Goal: Navigation & Orientation: Understand site structure

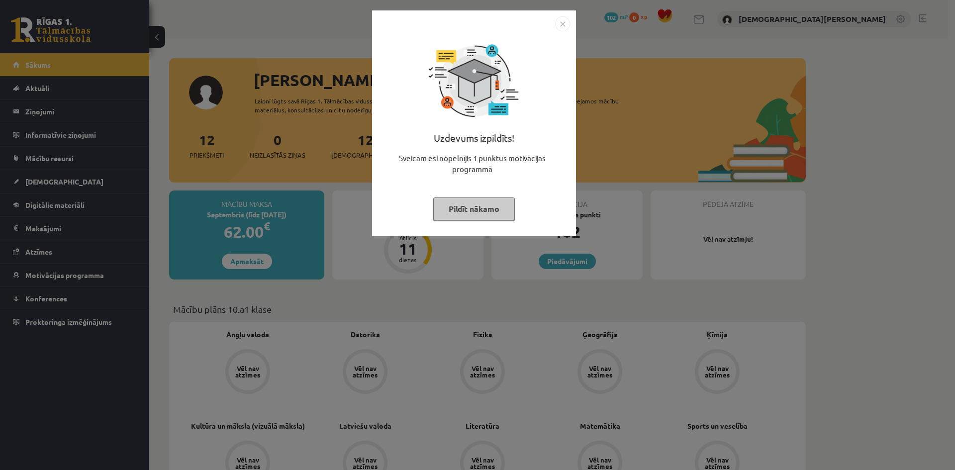
click at [455, 206] on button "Pildīt nākamo" at bounding box center [474, 208] width 82 height 23
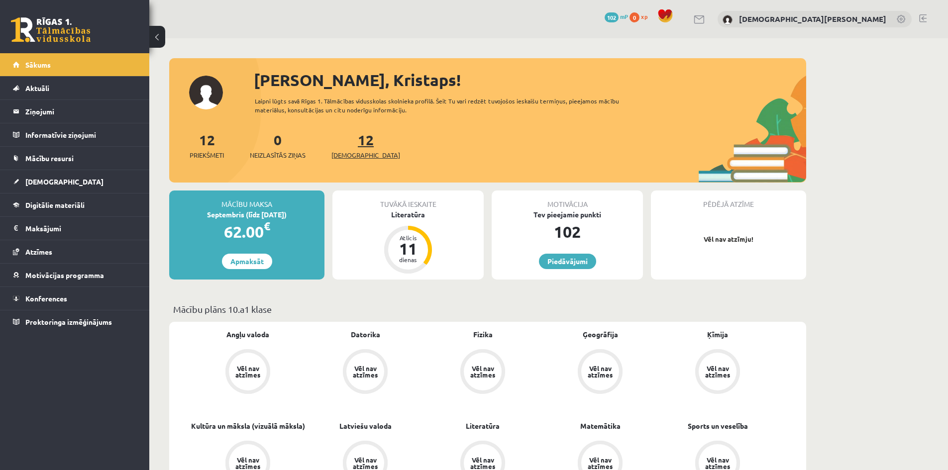
click at [351, 141] on link "12 Ieskaites" at bounding box center [365, 145] width 69 height 29
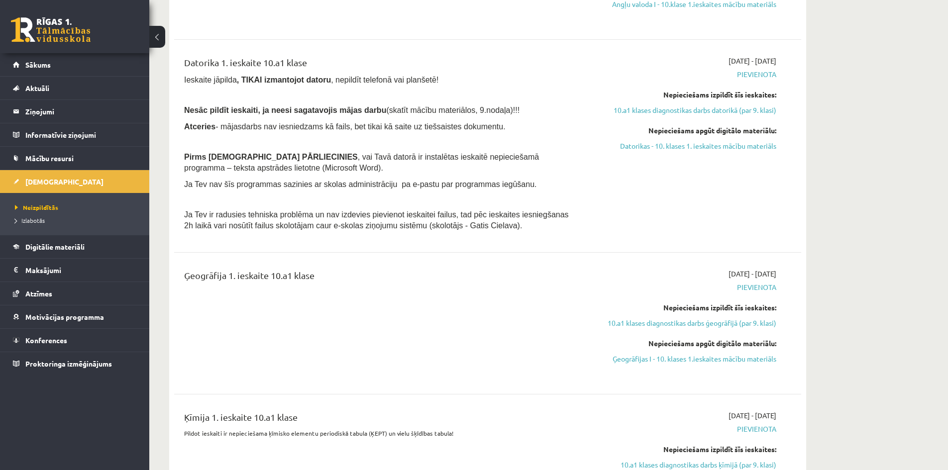
scroll to position [647, 0]
click at [93, 247] on link "Digitālie materiāli" at bounding box center [75, 246] width 124 height 23
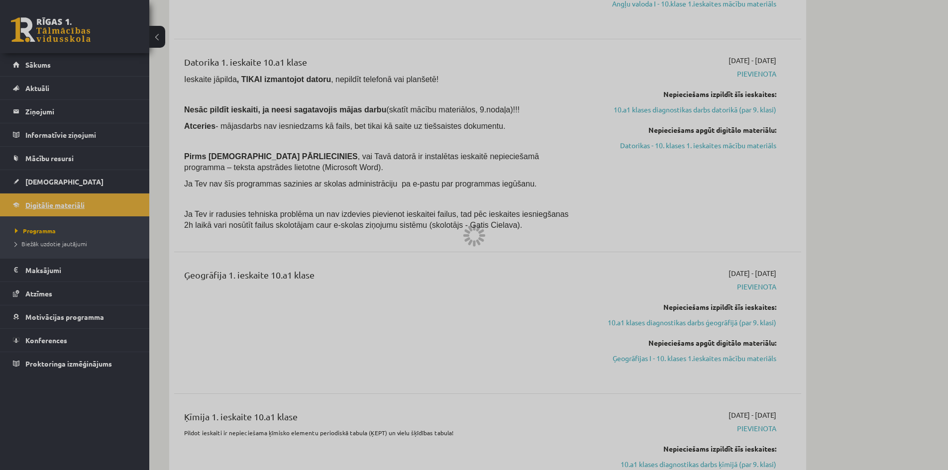
scroll to position [554, 0]
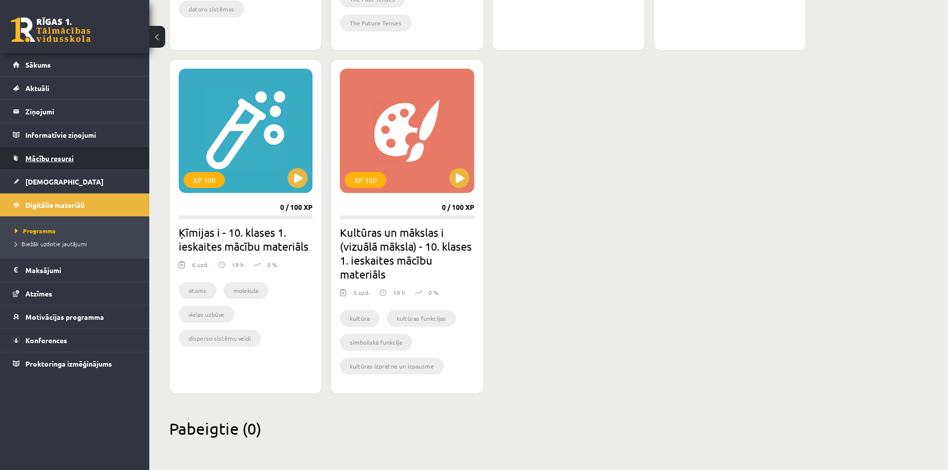
click at [87, 160] on link "Mācību resursi" at bounding box center [75, 158] width 124 height 23
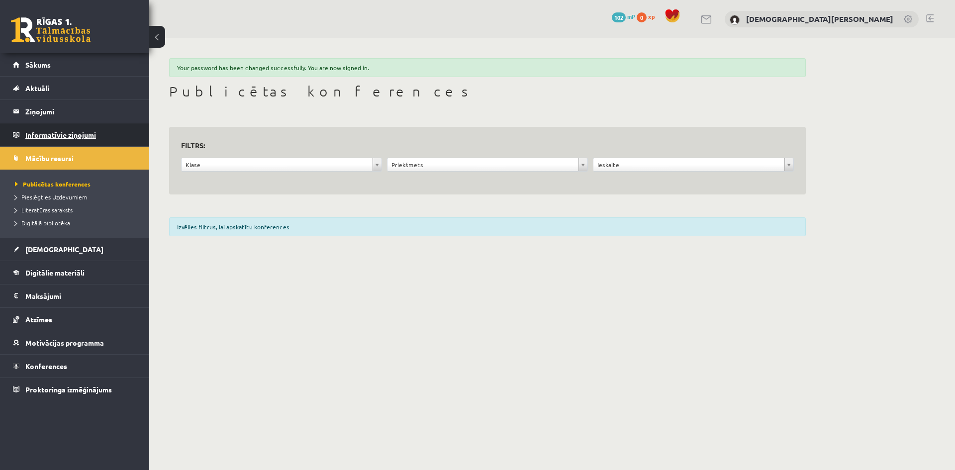
click at [82, 137] on legend "Informatīvie ziņojumi 0" at bounding box center [80, 134] width 111 height 23
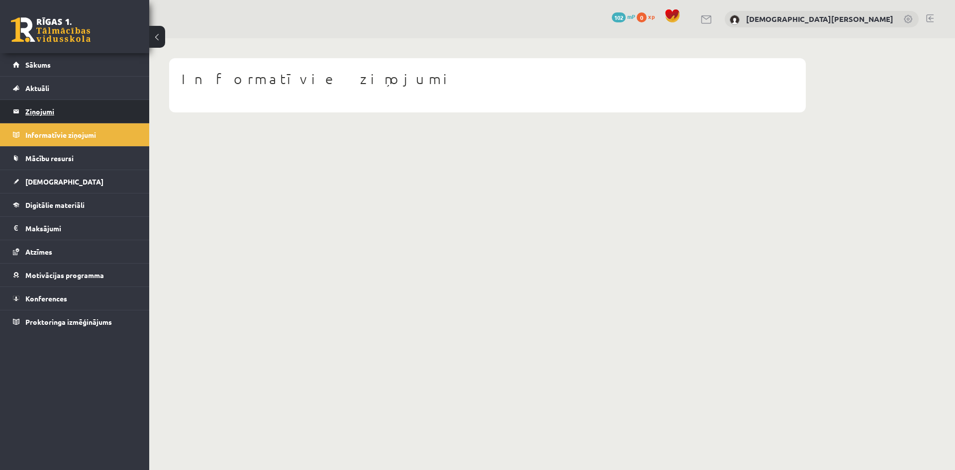
click at [96, 118] on legend "Ziņojumi 0" at bounding box center [80, 111] width 111 height 23
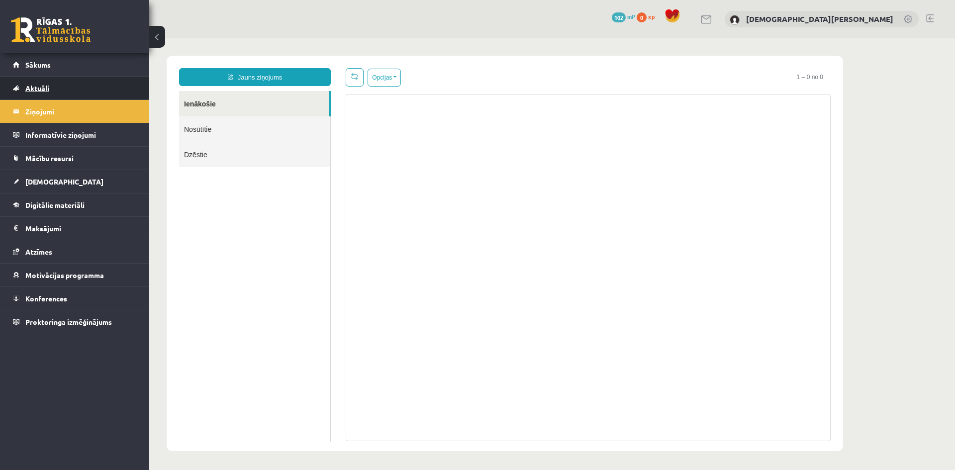
drag, startPoint x: 96, startPoint y: 118, endPoint x: 81, endPoint y: 87, distance: 34.7
click at [81, 87] on link "Aktuāli" at bounding box center [75, 88] width 124 height 23
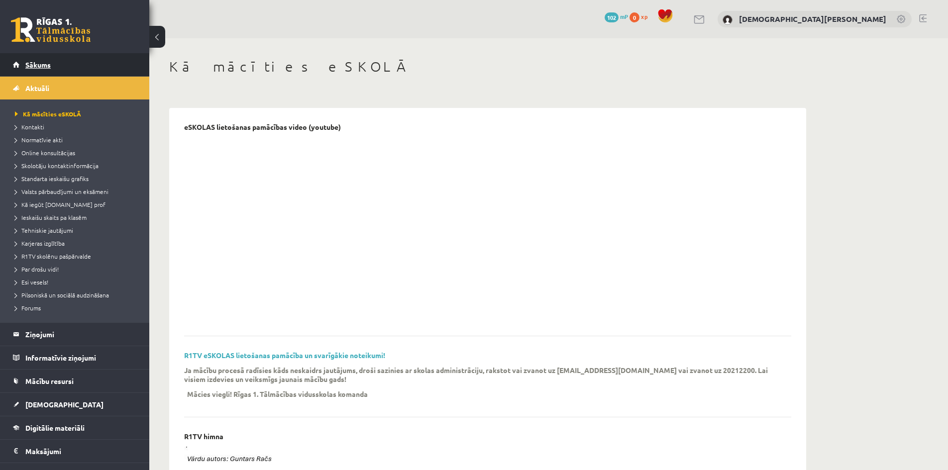
click at [91, 69] on link "Sākums" at bounding box center [75, 64] width 124 height 23
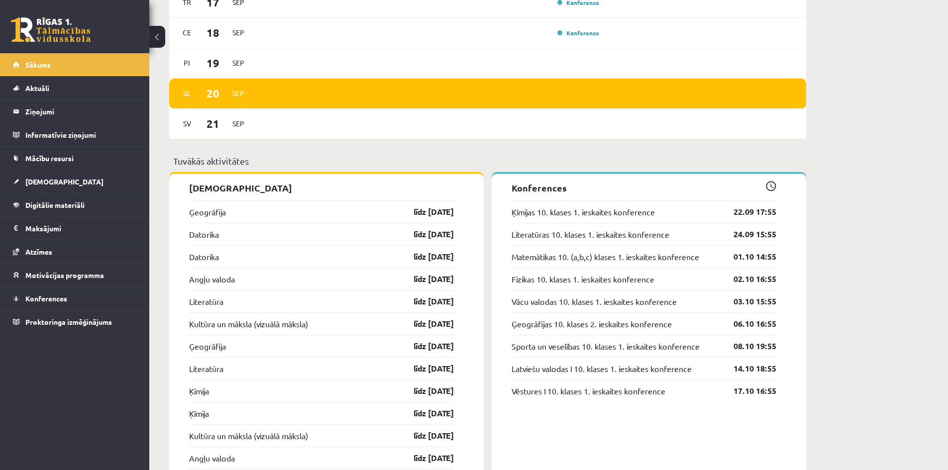
scroll to position [746, 0]
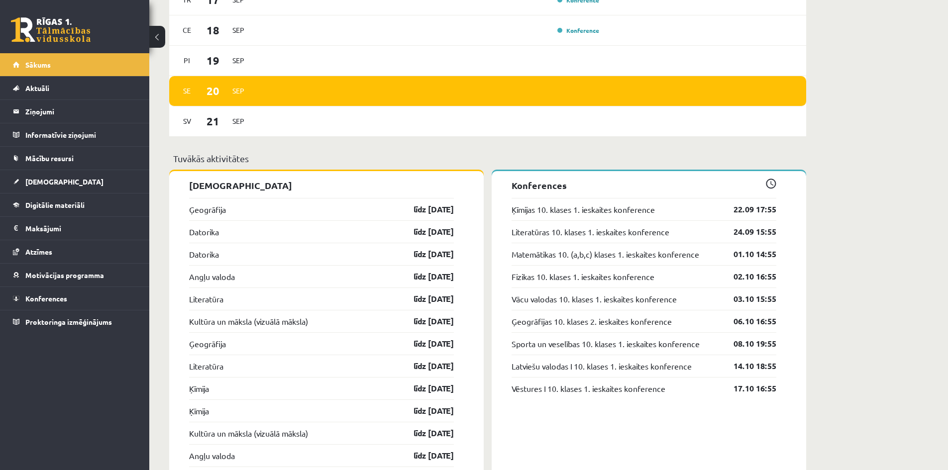
click at [772, 184] on span at bounding box center [771, 184] width 10 height 10
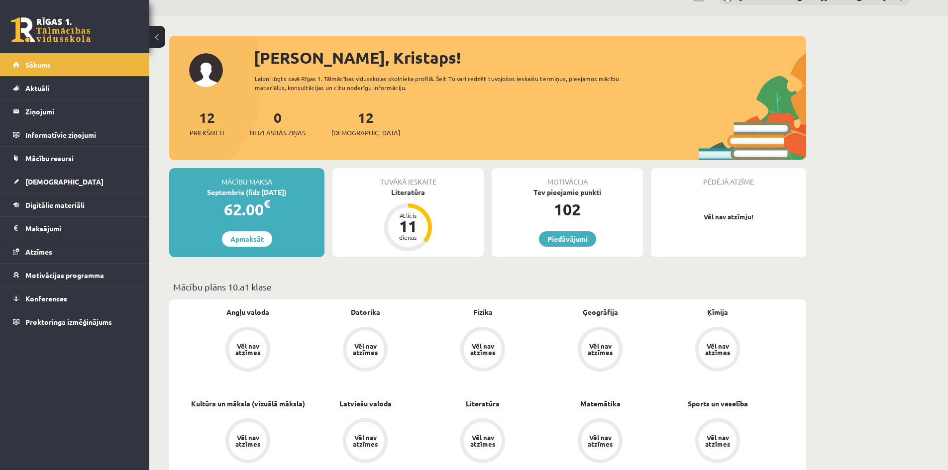
scroll to position [0, 0]
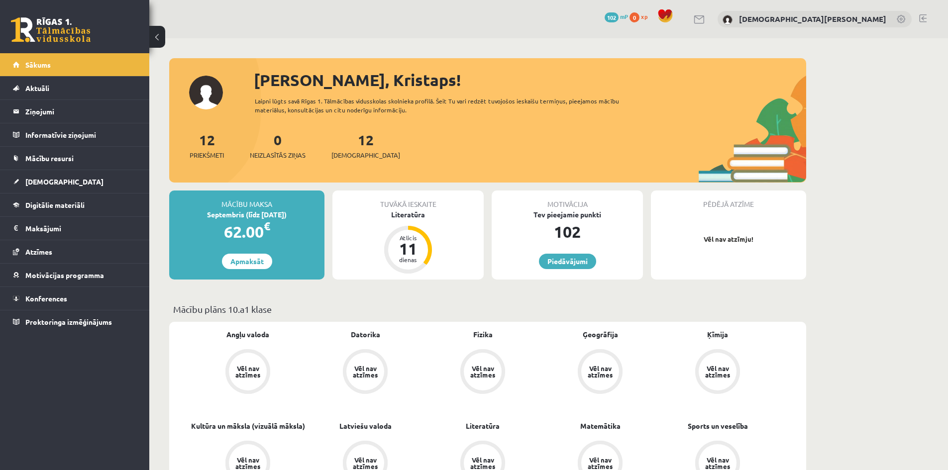
click at [867, 14] on div "[DEMOGRAPHIC_DATA][PERSON_NAME]" at bounding box center [814, 19] width 194 height 17
click at [864, 17] on link "[DEMOGRAPHIC_DATA][PERSON_NAME]" at bounding box center [812, 19] width 147 height 10
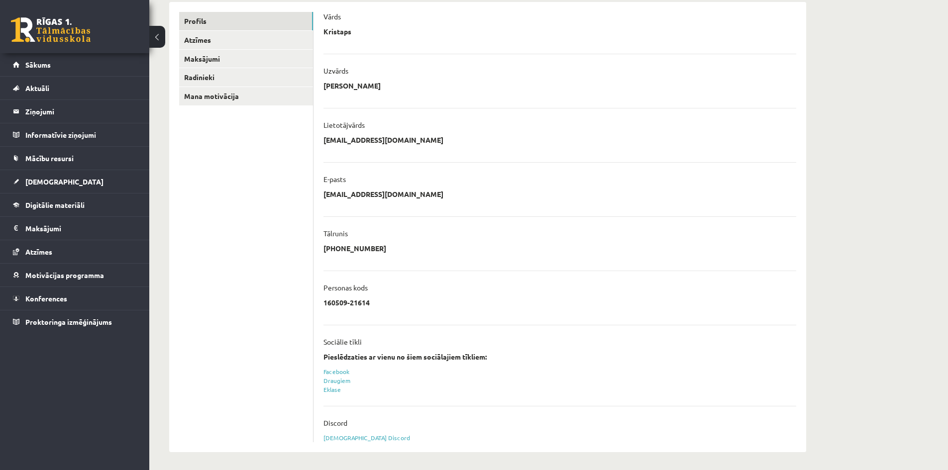
scroll to position [130, 0]
click at [335, 388] on link "Eklase" at bounding box center [331, 388] width 17 height 8
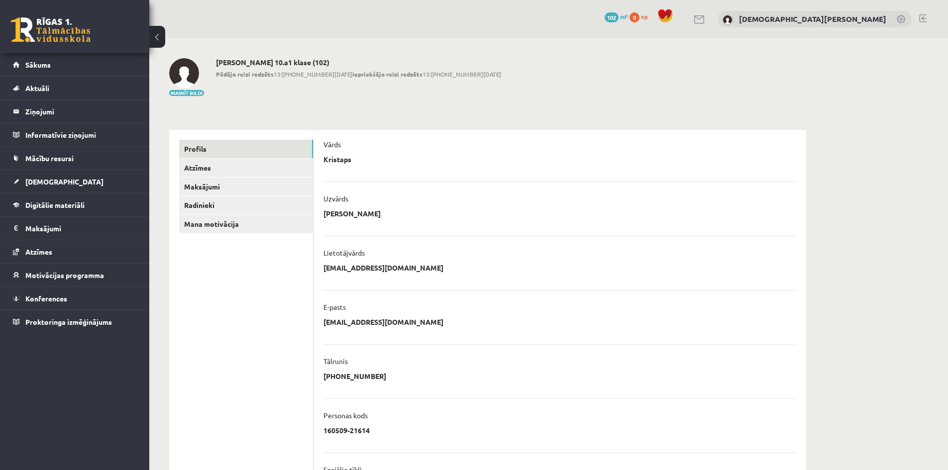
scroll to position [130, 0]
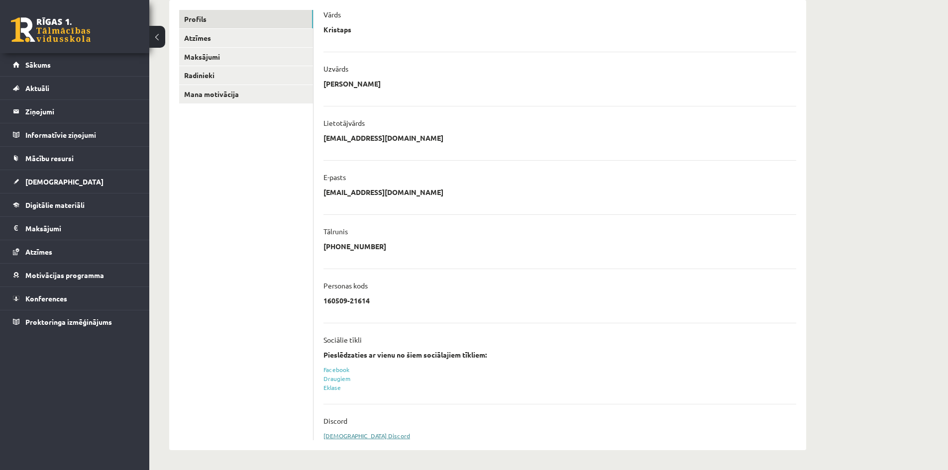
click at [340, 438] on link "Sasaistīt Discord" at bounding box center [366, 436] width 87 height 8
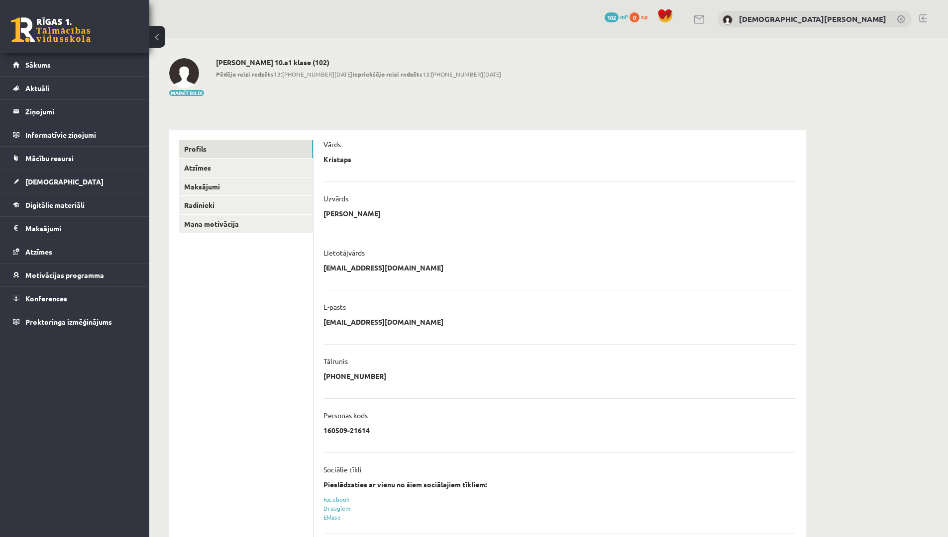
click at [432, 114] on div "**********" at bounding box center [487, 322] width 677 height 568
click at [553, 20] on div "0 Dāvanas 102 mP 0 xp Kristaps Jegorovs" at bounding box center [548, 19] width 798 height 38
click at [157, 36] on button at bounding box center [157, 37] width 16 height 22
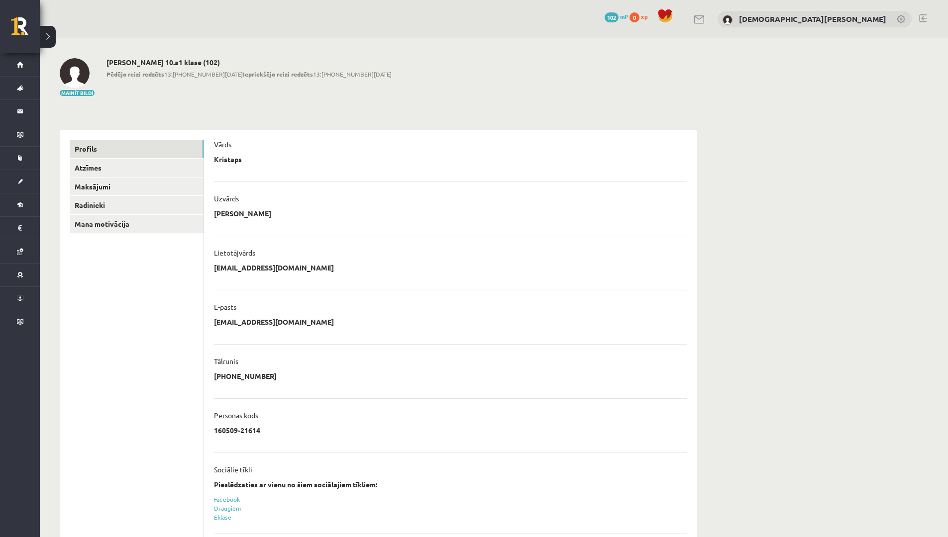
click at [201, 3] on div "0 Dāvanas 102 mP 0 xp Kristaps Jegorovs" at bounding box center [494, 19] width 908 height 38
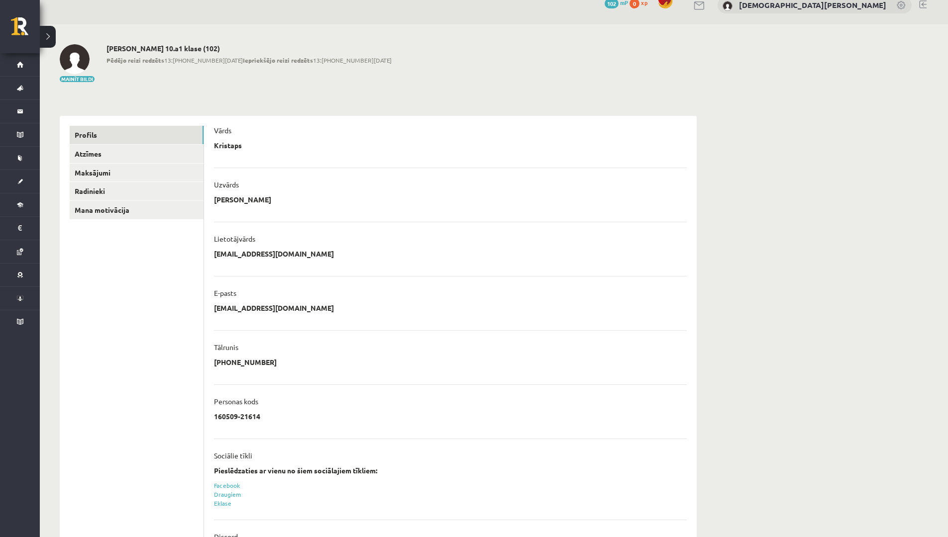
scroll to position [69, 0]
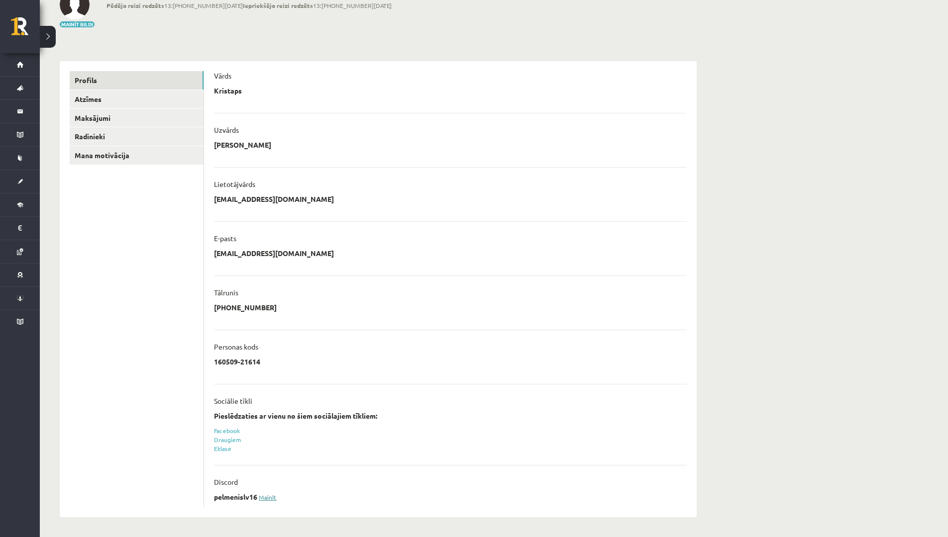
click at [265, 496] on link "Mainīt" at bounding box center [268, 497] width 18 height 8
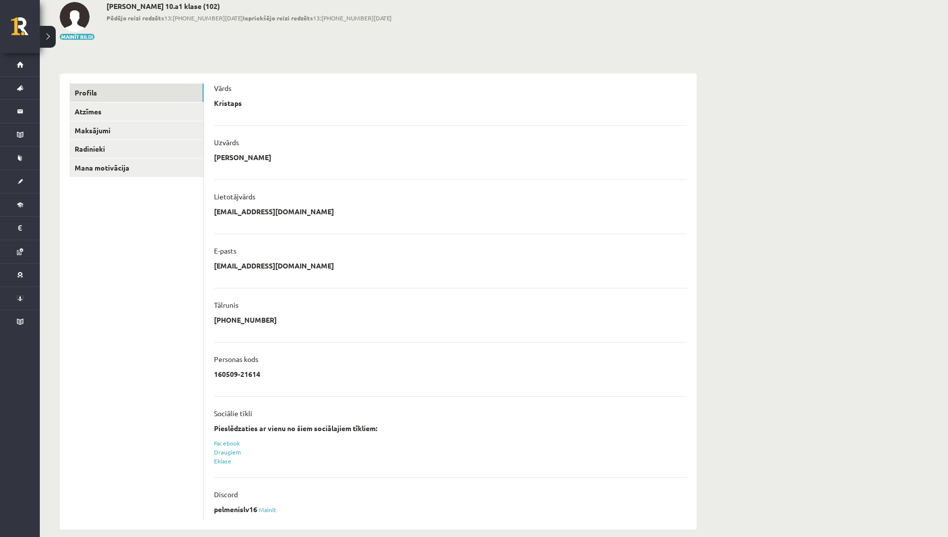
scroll to position [69, 0]
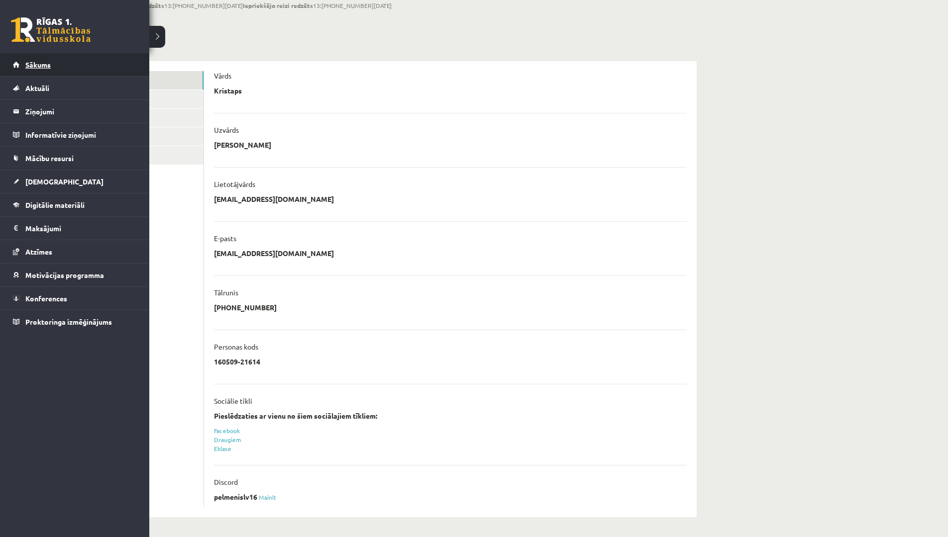
click at [43, 64] on span "Sākums" at bounding box center [37, 64] width 25 height 9
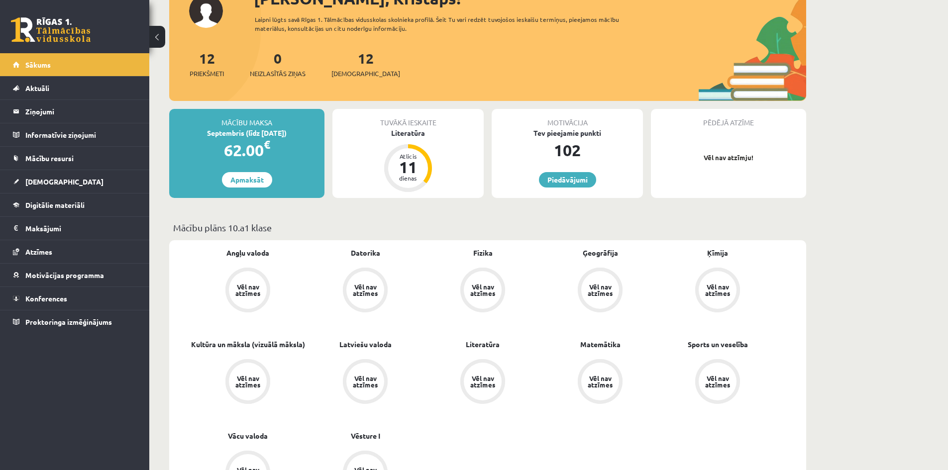
scroll to position [99, 0]
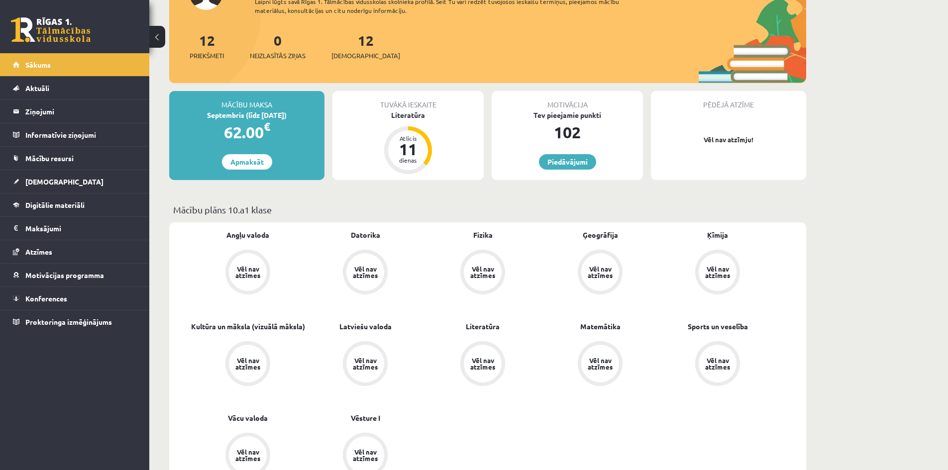
click at [750, 136] on p "Vēl nav atzīmju!" at bounding box center [728, 140] width 145 height 10
click at [582, 159] on link "Piedāvājumi" at bounding box center [567, 161] width 57 height 15
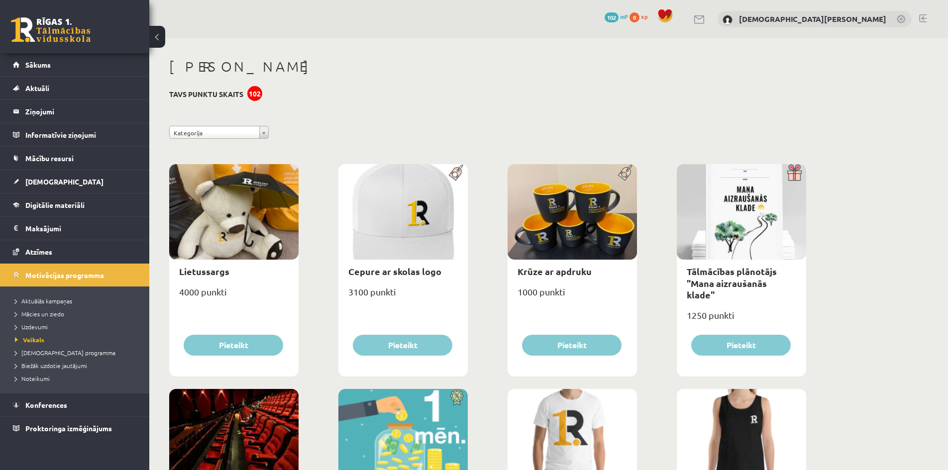
click at [618, 12] on span "102" at bounding box center [611, 17] width 14 height 10
click at [618, 17] on span "102" at bounding box center [611, 17] width 14 height 10
click at [75, 278] on span "Motivācijas programma" at bounding box center [64, 275] width 79 height 9
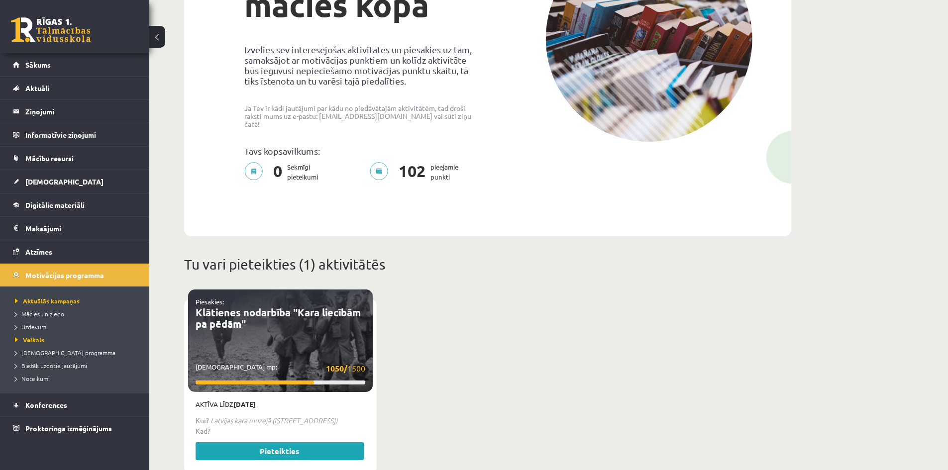
scroll to position [398, 0]
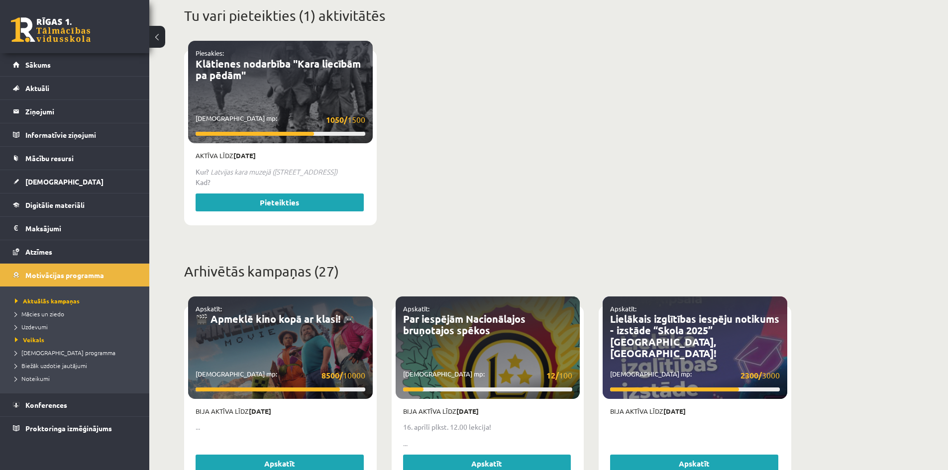
drag, startPoint x: 187, startPoint y: 249, endPoint x: 171, endPoint y: 249, distance: 15.9
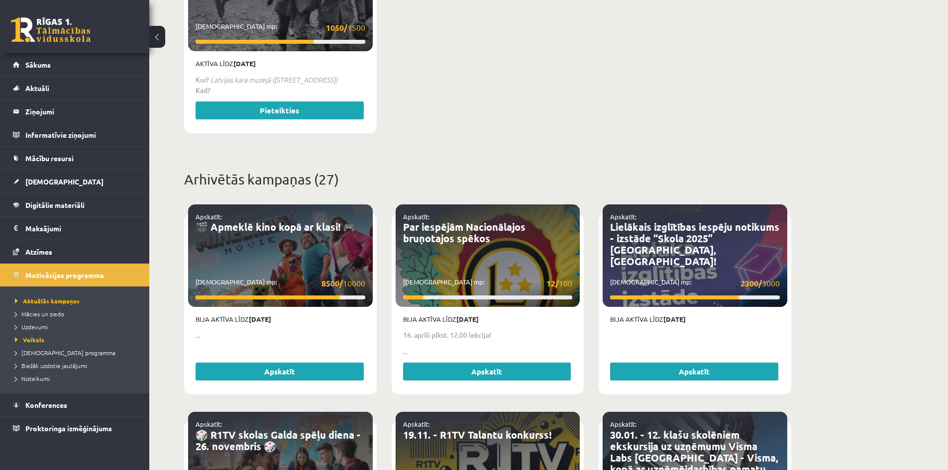
scroll to position [249, 0]
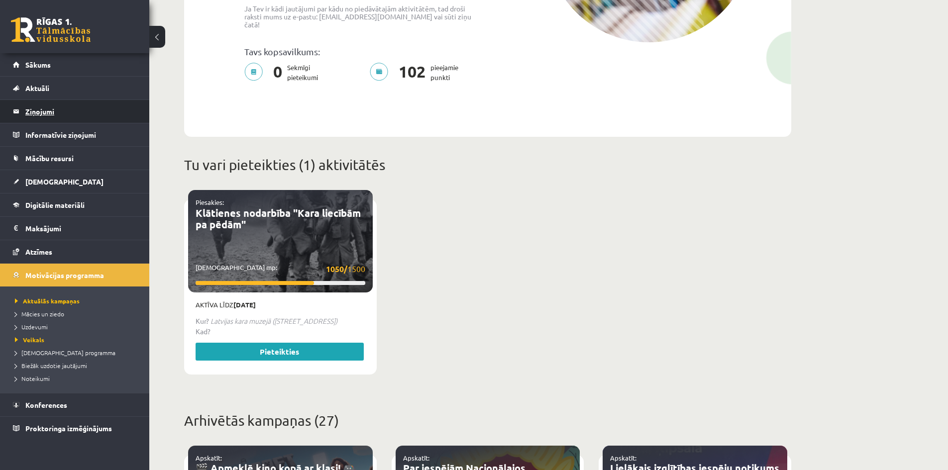
click at [60, 115] on legend "Ziņojumi 0" at bounding box center [80, 111] width 111 height 23
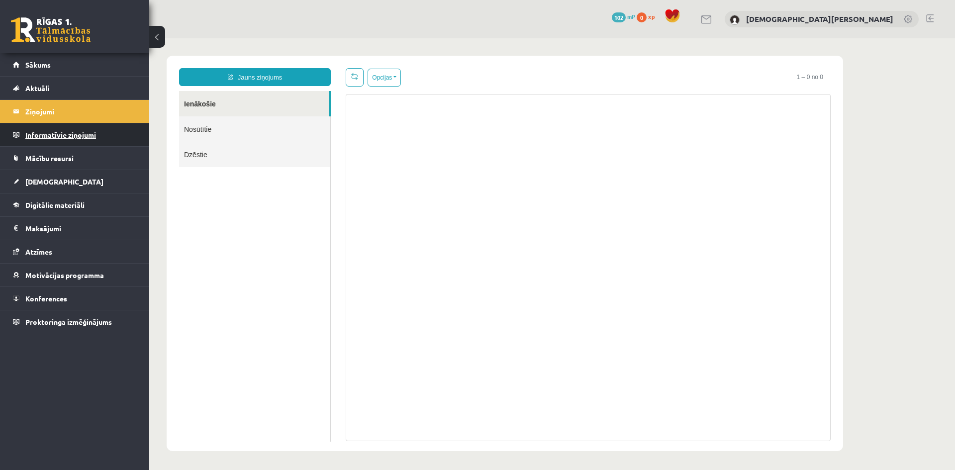
click at [79, 137] on legend "Informatīvie ziņojumi 0" at bounding box center [80, 134] width 111 height 23
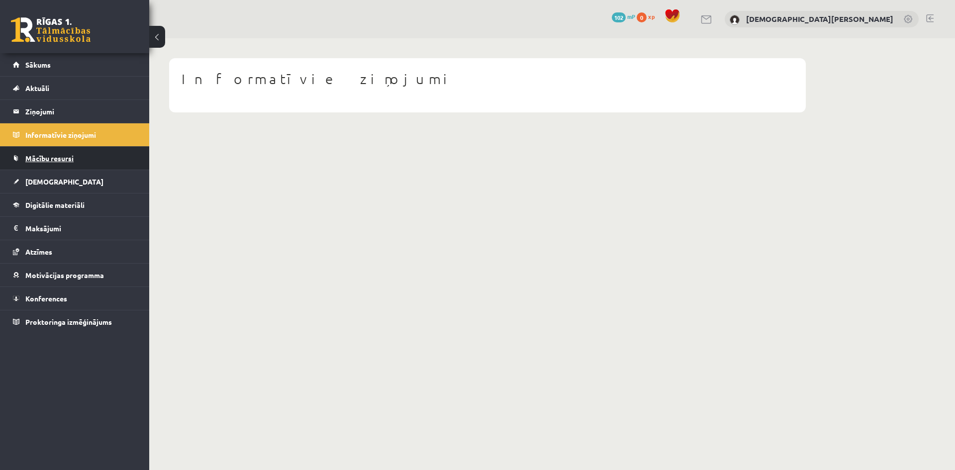
click at [83, 156] on link "Mācību resursi" at bounding box center [75, 158] width 124 height 23
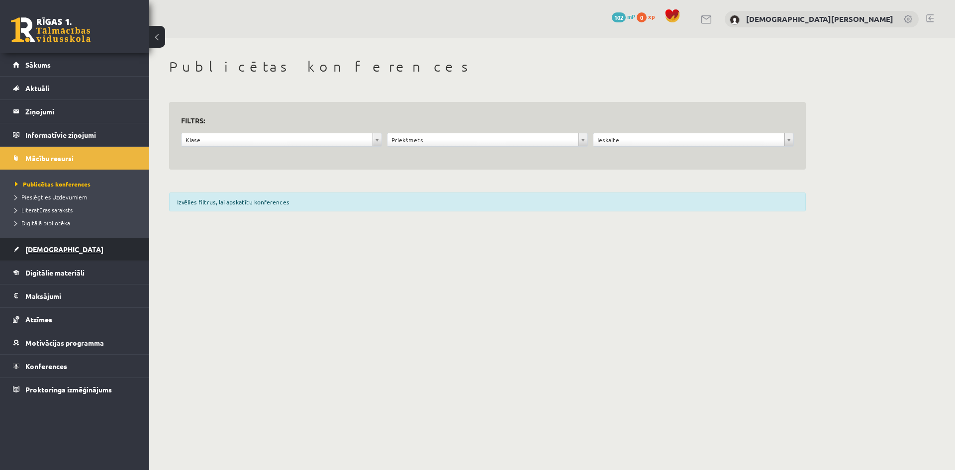
click at [110, 247] on link "[DEMOGRAPHIC_DATA]" at bounding box center [75, 249] width 124 height 23
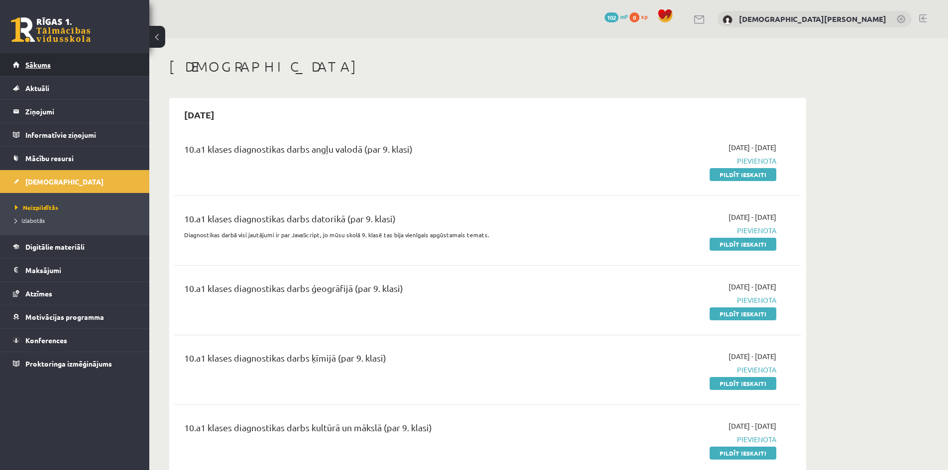
click at [41, 65] on span "Sākums" at bounding box center [37, 64] width 25 height 9
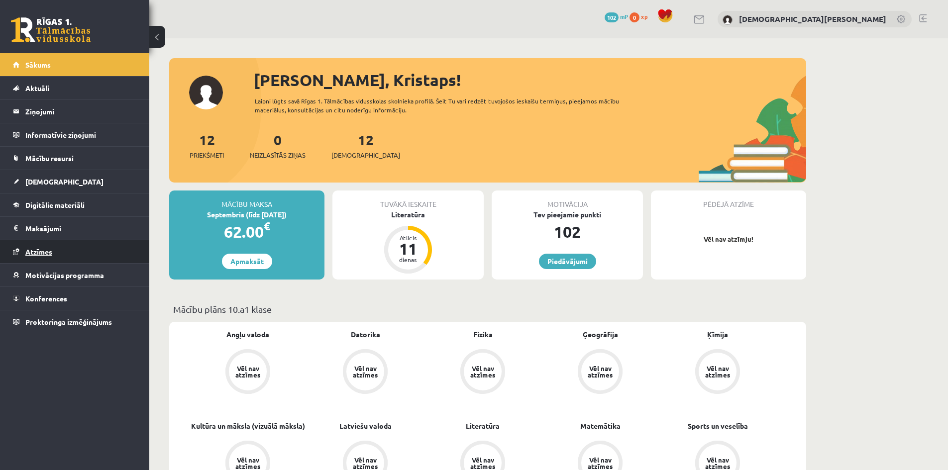
click at [65, 245] on link "Atzīmes" at bounding box center [75, 251] width 124 height 23
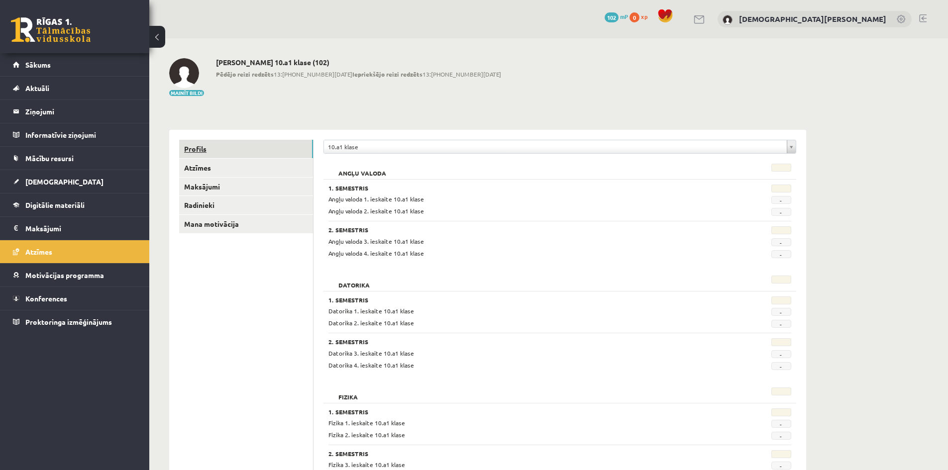
click at [248, 143] on link "Profils" at bounding box center [246, 149] width 134 height 18
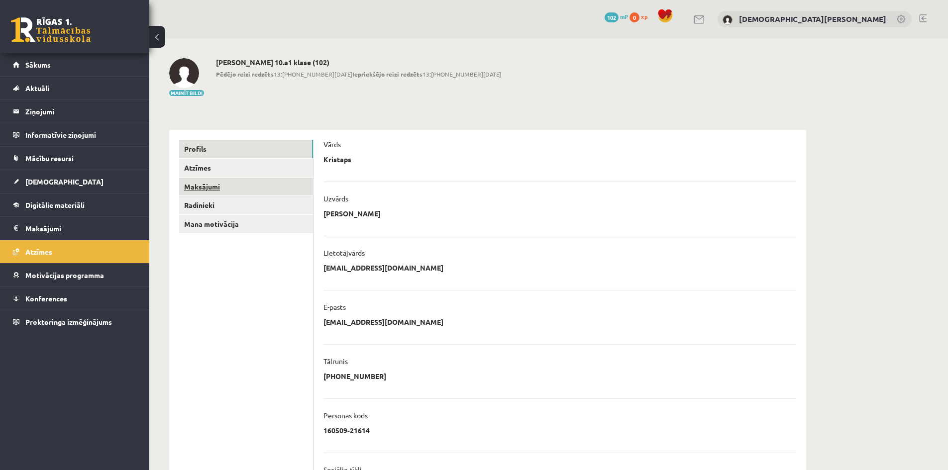
click at [256, 184] on link "Maksājumi" at bounding box center [246, 187] width 134 height 18
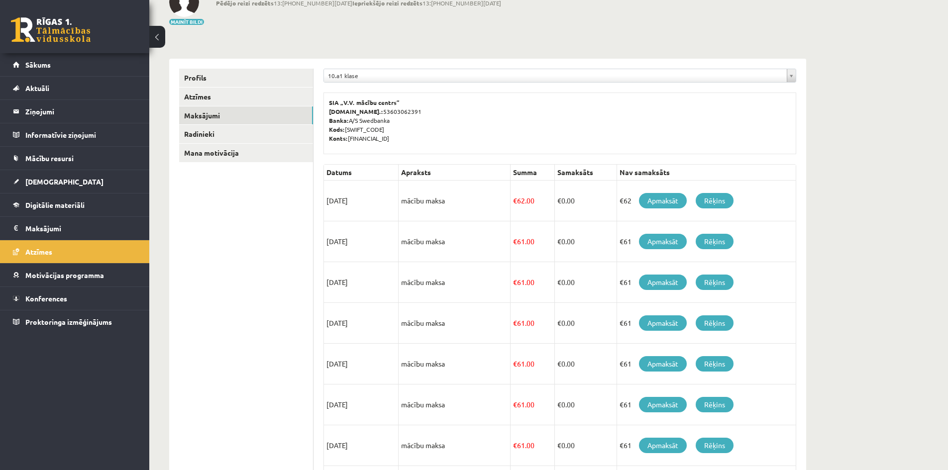
scroll to position [70, 0]
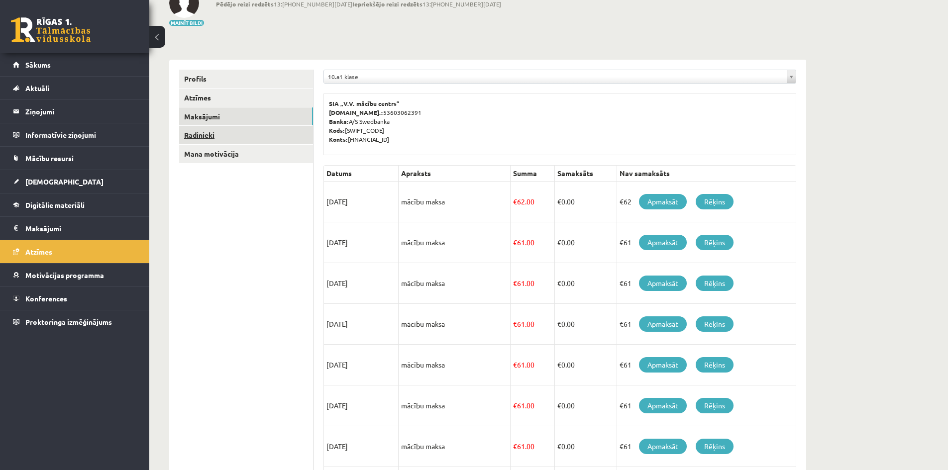
click at [243, 130] on link "Radinieki" at bounding box center [246, 135] width 134 height 18
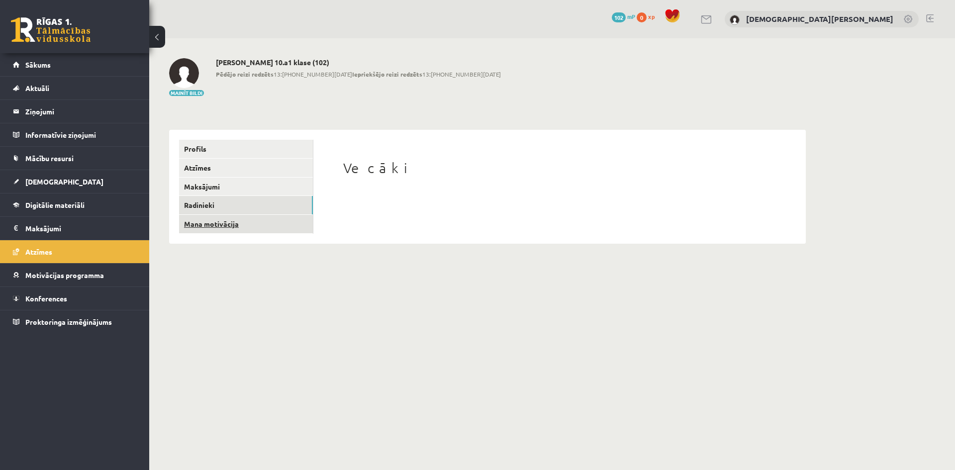
click at [271, 225] on link "Mana motivācija" at bounding box center [246, 224] width 134 height 18
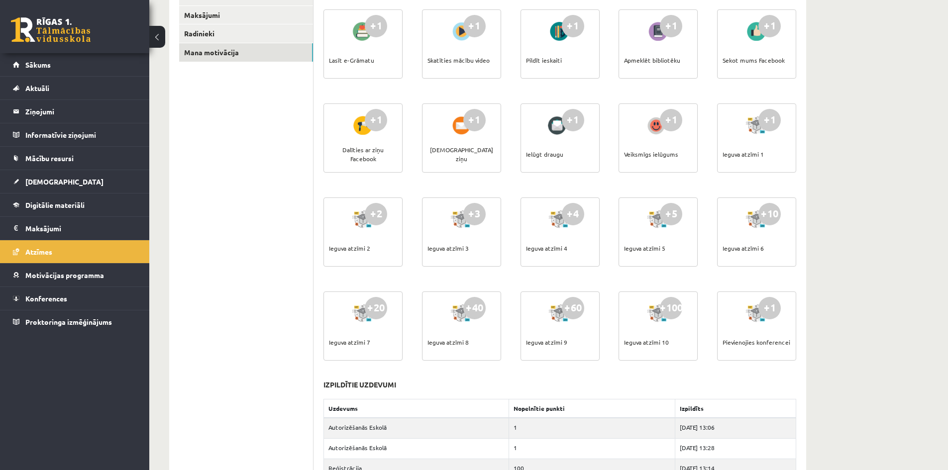
scroll to position [211, 0]
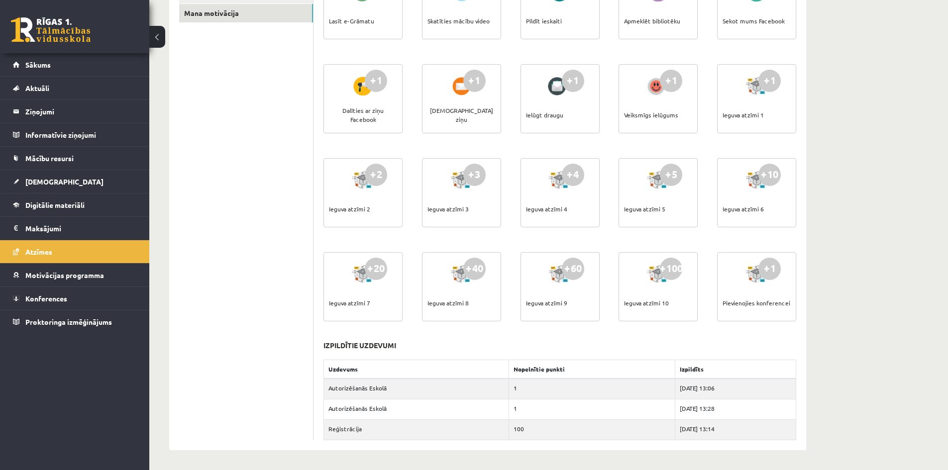
drag, startPoint x: 360, startPoint y: 200, endPoint x: 289, endPoint y: 226, distance: 76.0
click at [289, 226] on ul "Profils Atzīmes Maksājumi Radinieki Mana motivācija" at bounding box center [246, 184] width 134 height 511
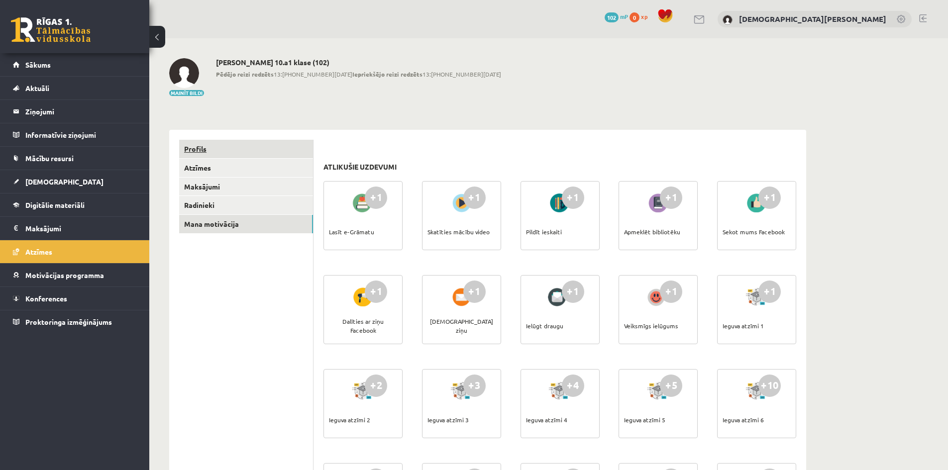
click at [213, 152] on link "Profils" at bounding box center [246, 149] width 134 height 18
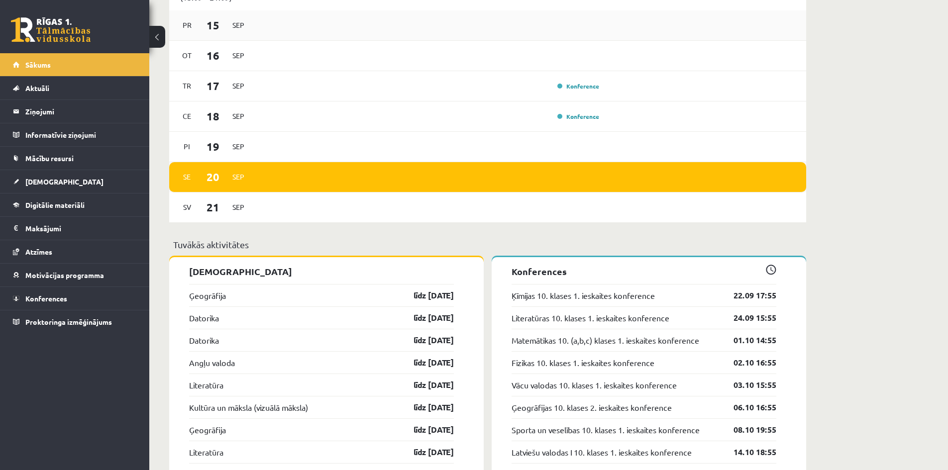
scroll to position [696, 0]
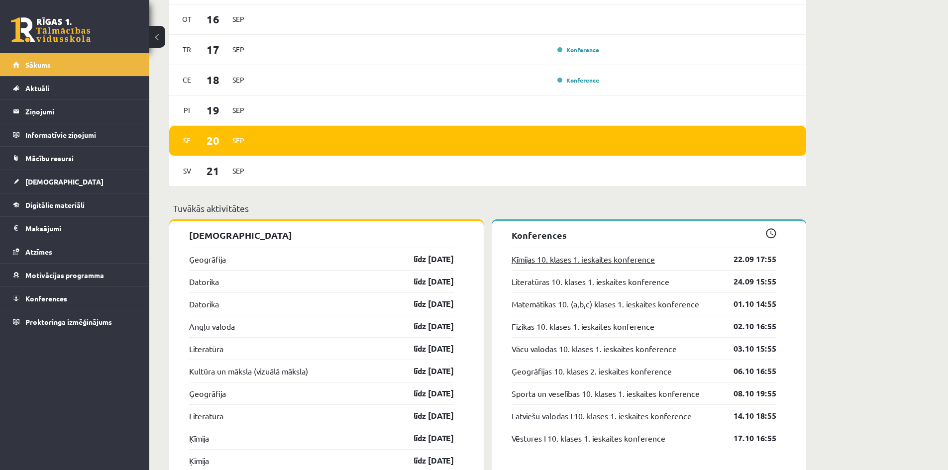
click at [551, 263] on link "Ķīmijas 10. klases 1. ieskaites konference" at bounding box center [582, 259] width 143 height 12
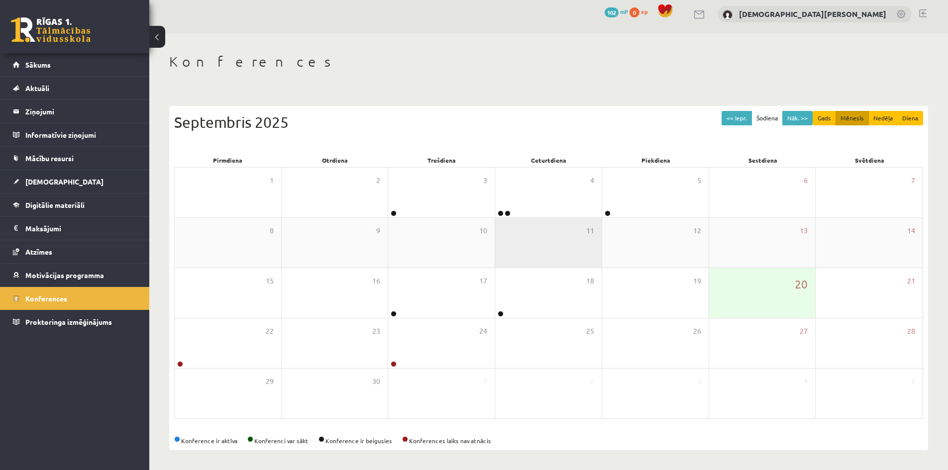
scroll to position [5, 0]
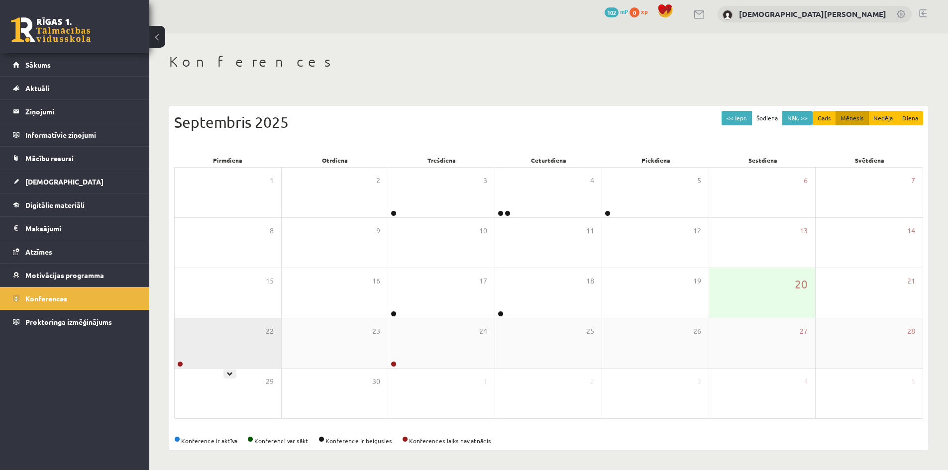
click at [251, 353] on div "22" at bounding box center [228, 343] width 106 height 50
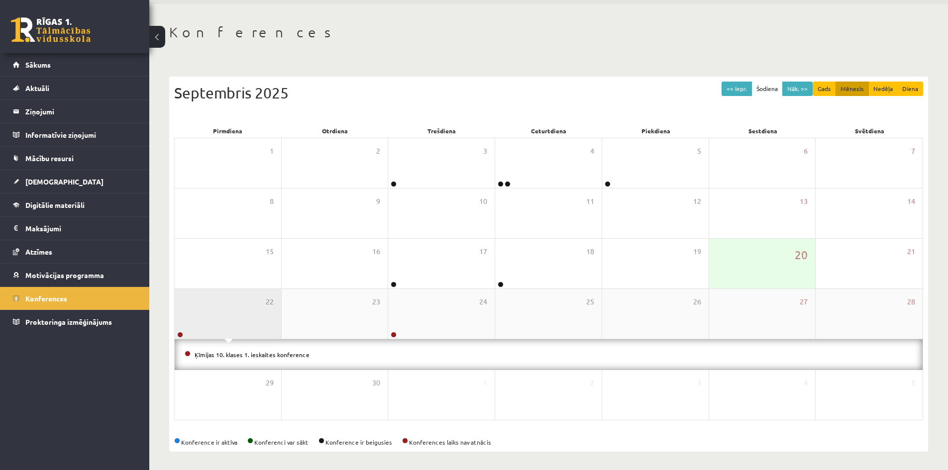
scroll to position [36, 0]
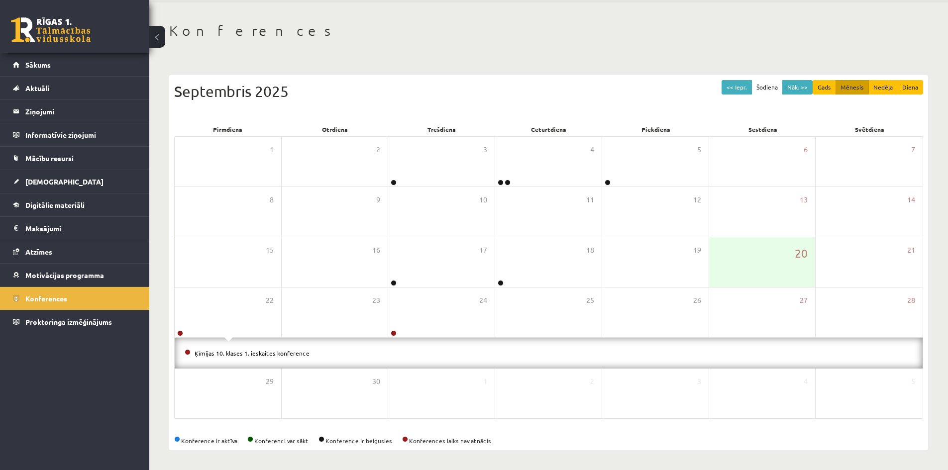
click at [113, 379] on div "0 Dāvanas 102 mP 0 xp [PERSON_NAME] Sākums Aktuāli Kā mācīties eSKOLĀ Kontakti …" at bounding box center [74, 235] width 149 height 470
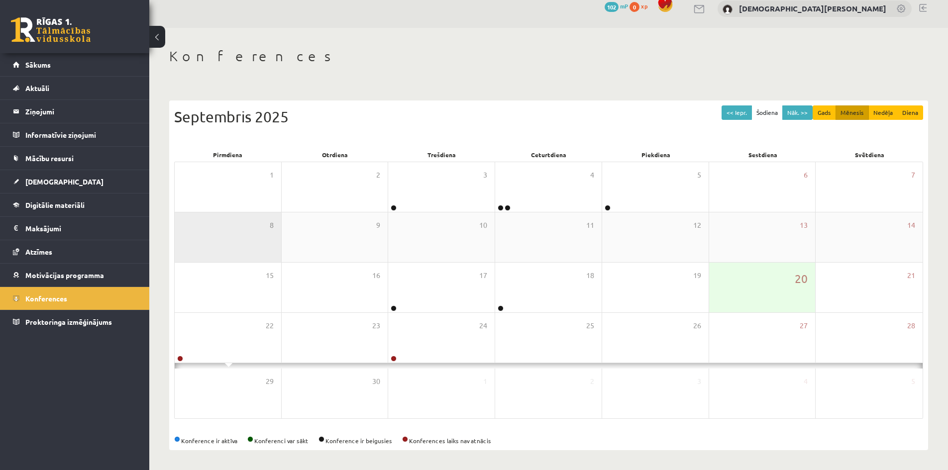
scroll to position [5, 0]
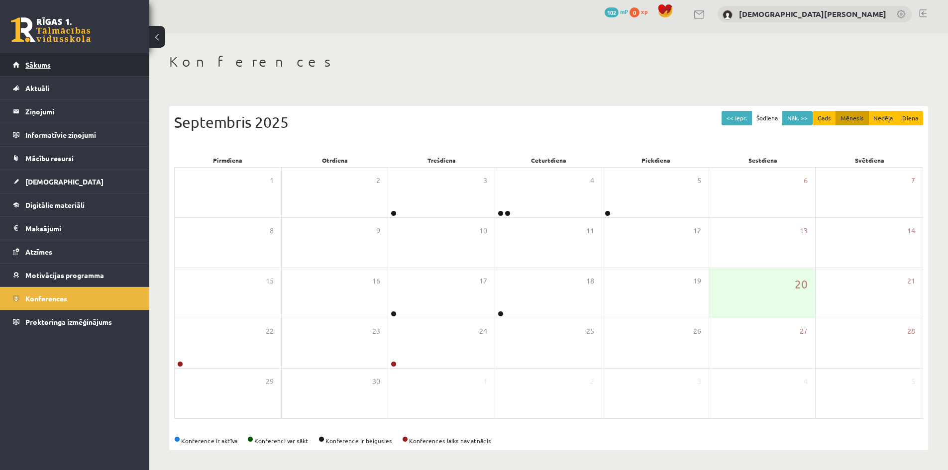
click at [45, 64] on span "Sākums" at bounding box center [37, 64] width 25 height 9
